Goal: Information Seeking & Learning: Learn about a topic

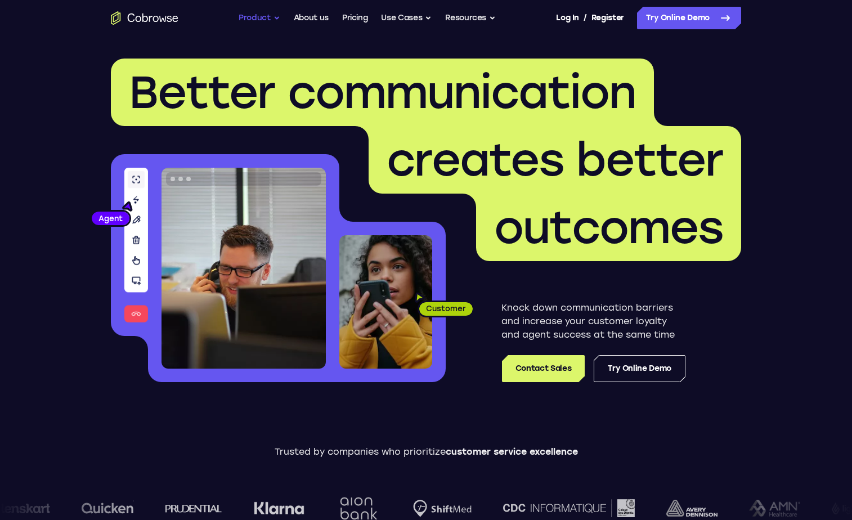
click at [268, 14] on button "Product" at bounding box center [260, 18] width 42 height 23
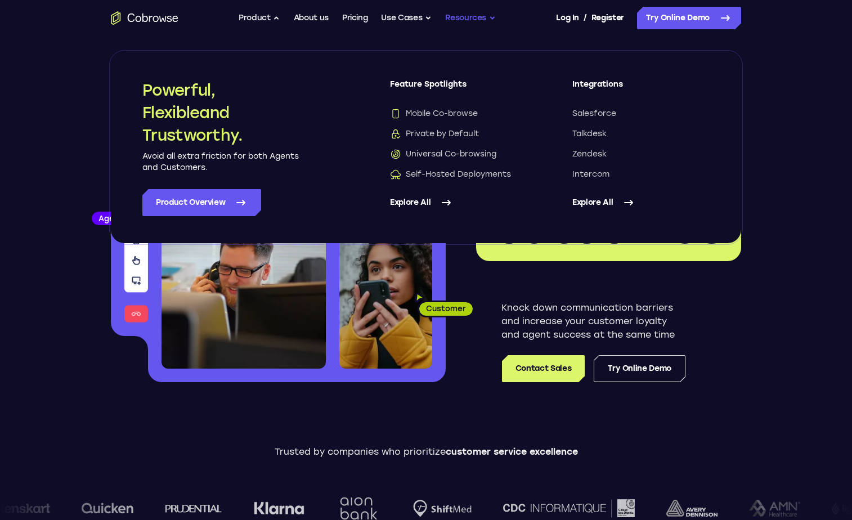
click at [480, 23] on button "Resources" at bounding box center [470, 18] width 51 height 23
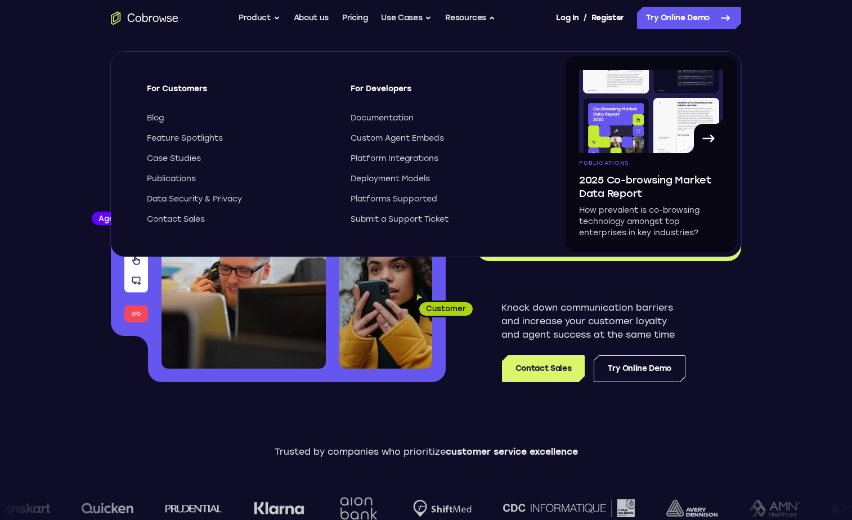
click at [208, 14] on div "Go back Powerful, Flexible and Trustworthy. Avoid all extra friction for both A…" at bounding box center [426, 18] width 720 height 23
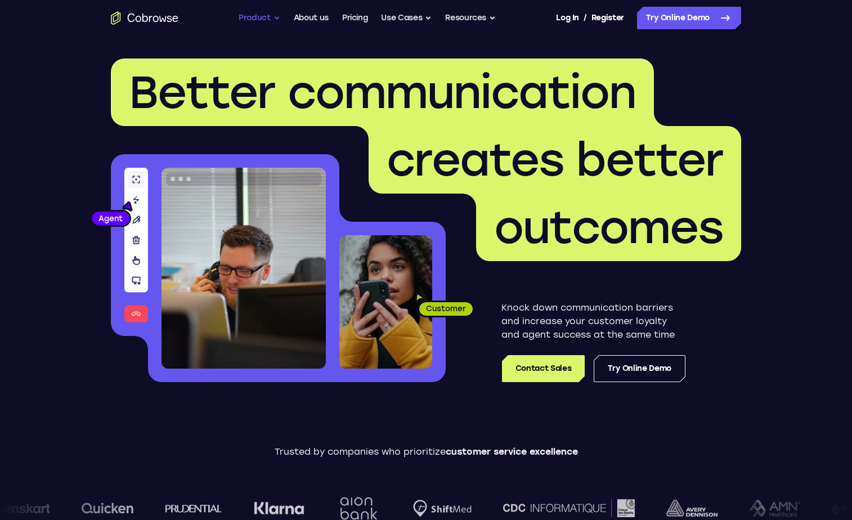
click at [266, 14] on button "Product" at bounding box center [260, 18] width 42 height 23
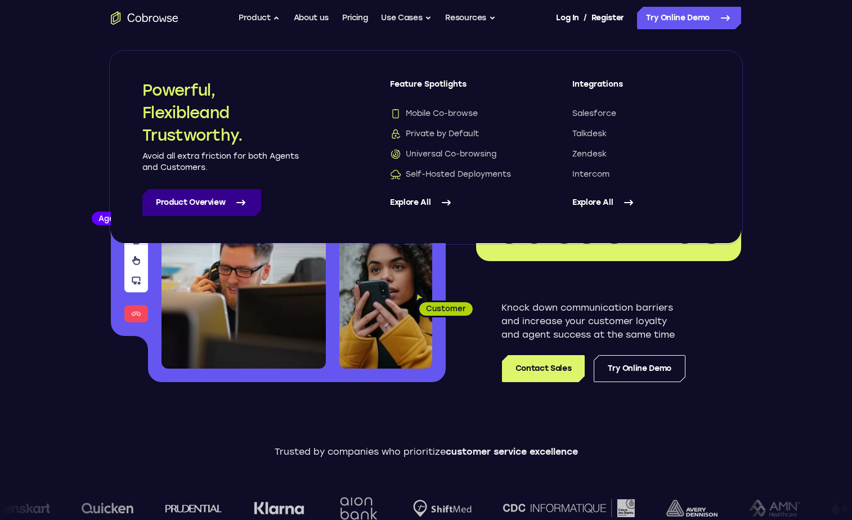
click at [220, 208] on link "Product Overview" at bounding box center [201, 202] width 119 height 27
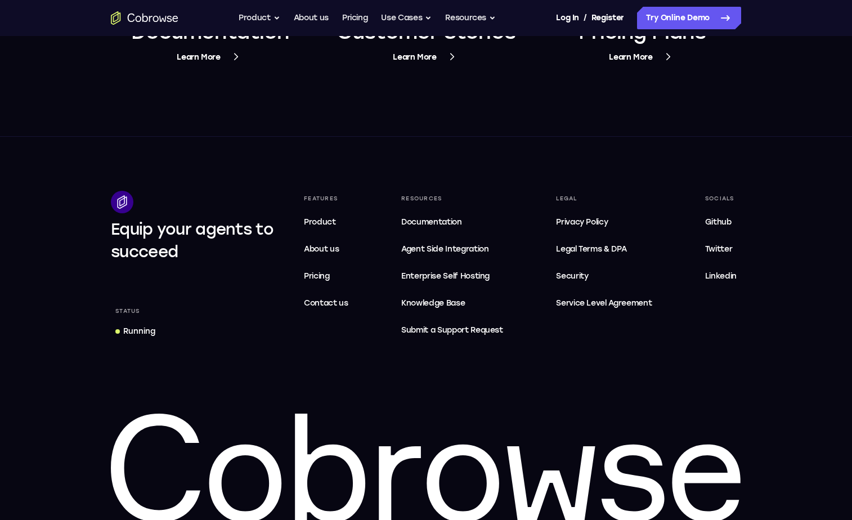
scroll to position [4434, 0]
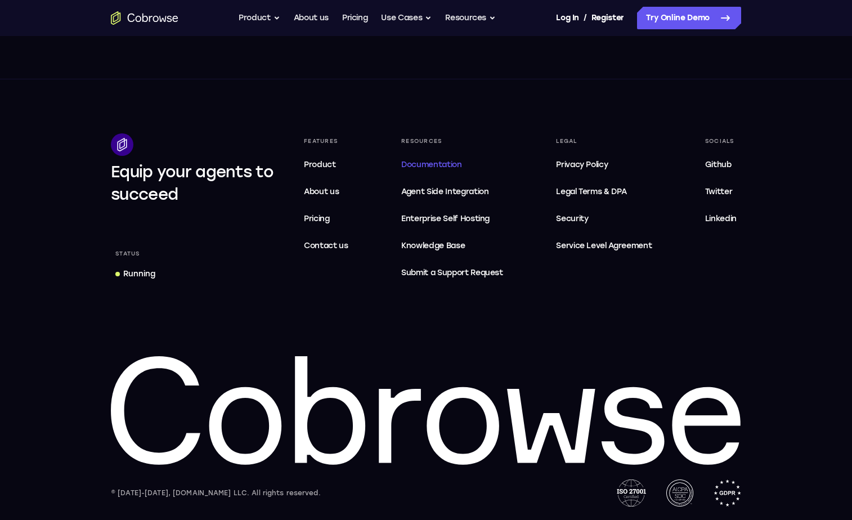
click at [431, 163] on span "Documentation" at bounding box center [431, 165] width 60 height 10
